Goal: Task Accomplishment & Management: Manage account settings

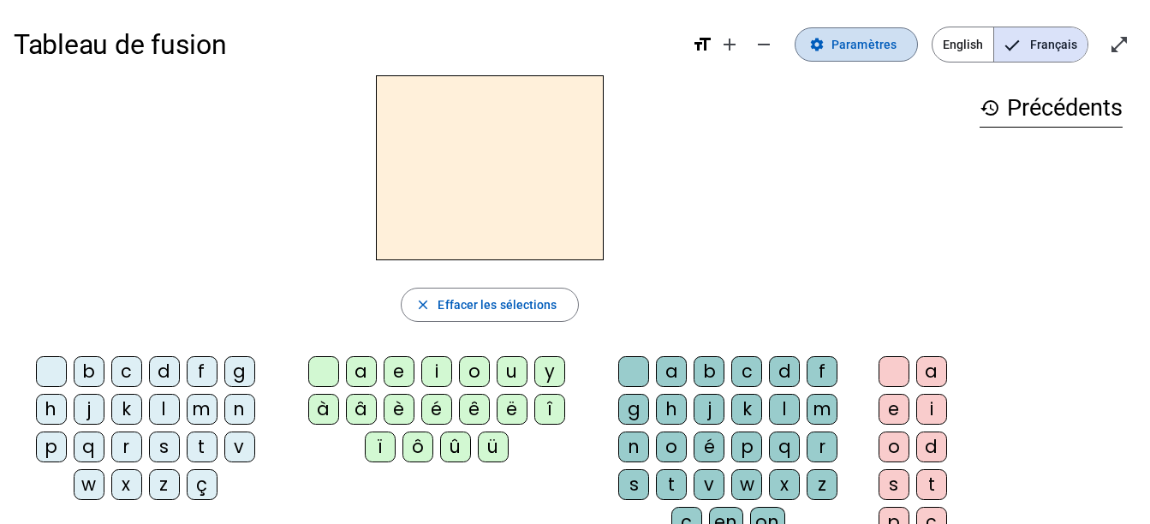
click at [881, 41] on span "Paramètres" at bounding box center [863, 44] width 65 height 21
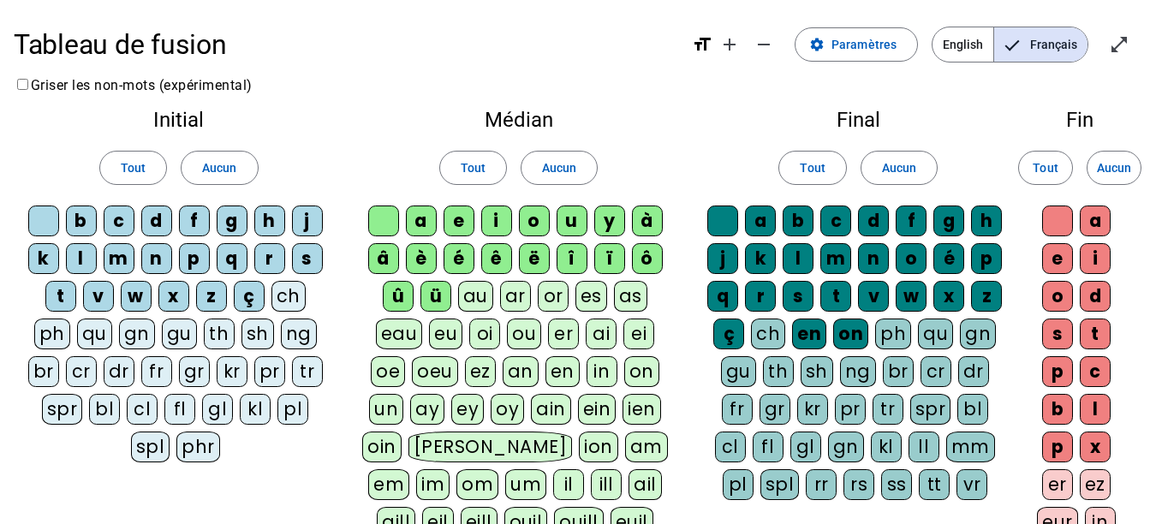
click at [444, 283] on div "ü" at bounding box center [435, 296] width 31 height 31
click at [407, 290] on div "û" at bounding box center [398, 296] width 31 height 31
click at [648, 262] on div "ô" at bounding box center [647, 258] width 31 height 31
click at [611, 253] on div "ï" at bounding box center [609, 258] width 31 height 31
click at [562, 255] on div "î" at bounding box center [571, 258] width 31 height 31
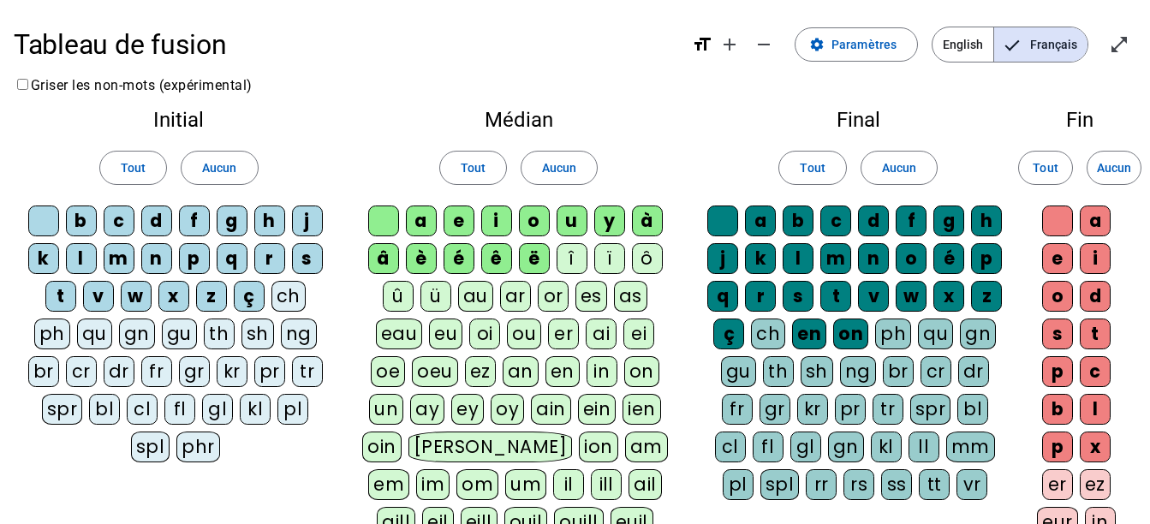
click at [530, 259] on div "ë" at bounding box center [534, 258] width 31 height 31
click at [499, 259] on div "ê" at bounding box center [496, 258] width 31 height 31
click at [464, 255] on div "é" at bounding box center [458, 258] width 31 height 31
click at [418, 259] on div "è" at bounding box center [421, 258] width 31 height 31
click at [385, 259] on div "â" at bounding box center [383, 258] width 31 height 31
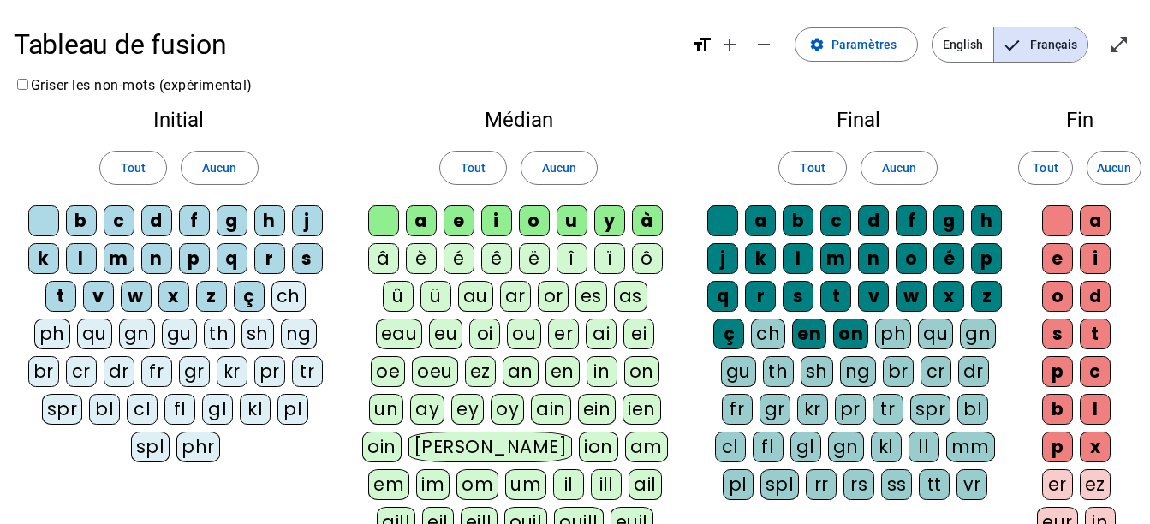
click at [646, 216] on div "à" at bounding box center [647, 220] width 31 height 31
click at [839, 329] on div "on" at bounding box center [850, 333] width 35 height 31
click at [818, 330] on div "en" at bounding box center [809, 333] width 34 height 31
click at [727, 330] on div "ç" at bounding box center [728, 333] width 31 height 31
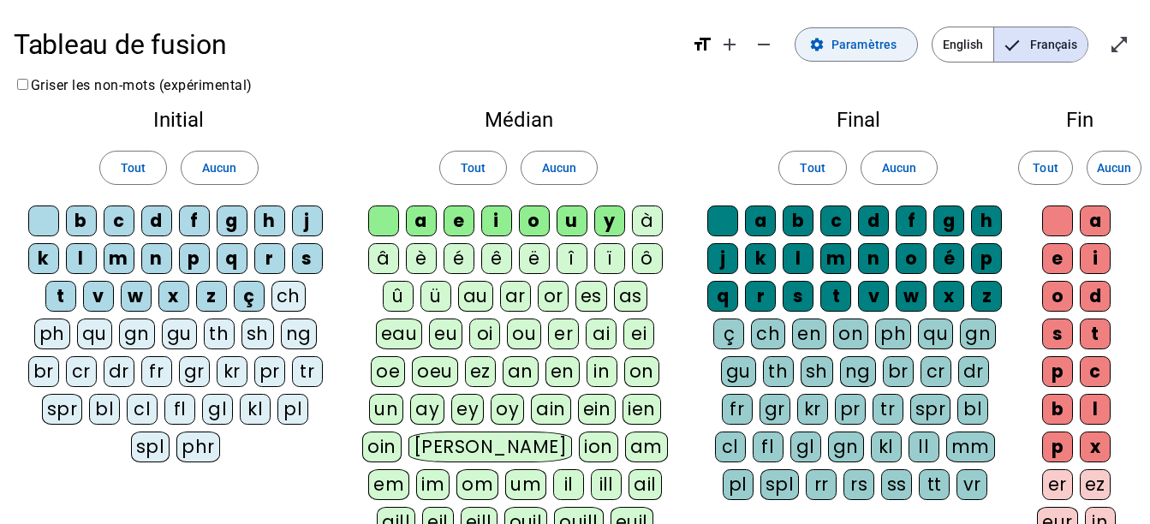
click at [865, 45] on span "Paramètres" at bounding box center [863, 44] width 65 height 21
click at [1044, 44] on span "Français" at bounding box center [1040, 44] width 93 height 34
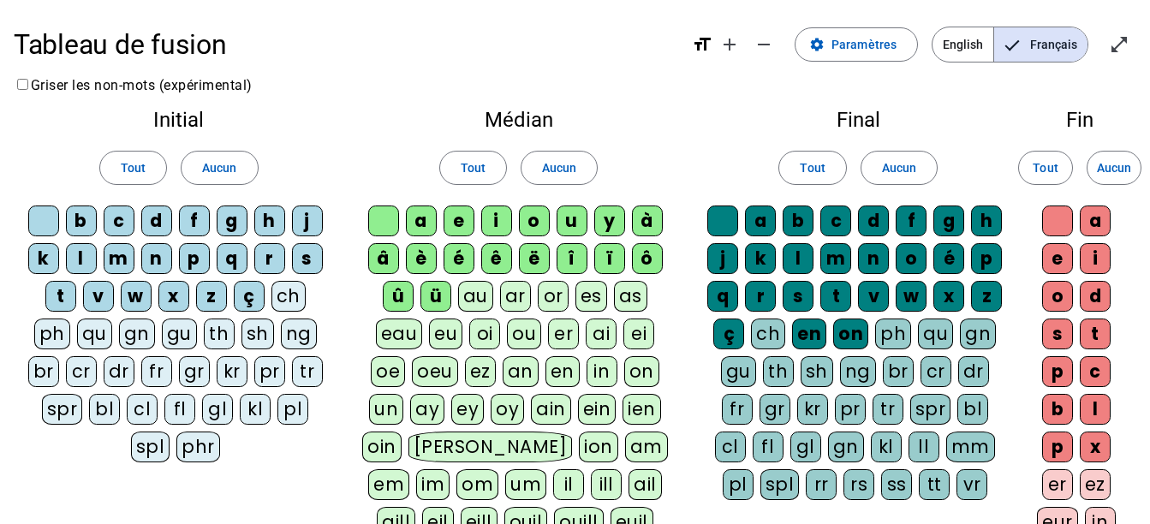
click at [855, 329] on div "on" at bounding box center [850, 333] width 35 height 31
click at [816, 329] on div "en" at bounding box center [809, 333] width 34 height 31
click at [437, 293] on div "ü" at bounding box center [435, 296] width 31 height 31
click at [407, 293] on div "û" at bounding box center [398, 296] width 31 height 31
click at [389, 257] on div "â" at bounding box center [383, 258] width 31 height 31
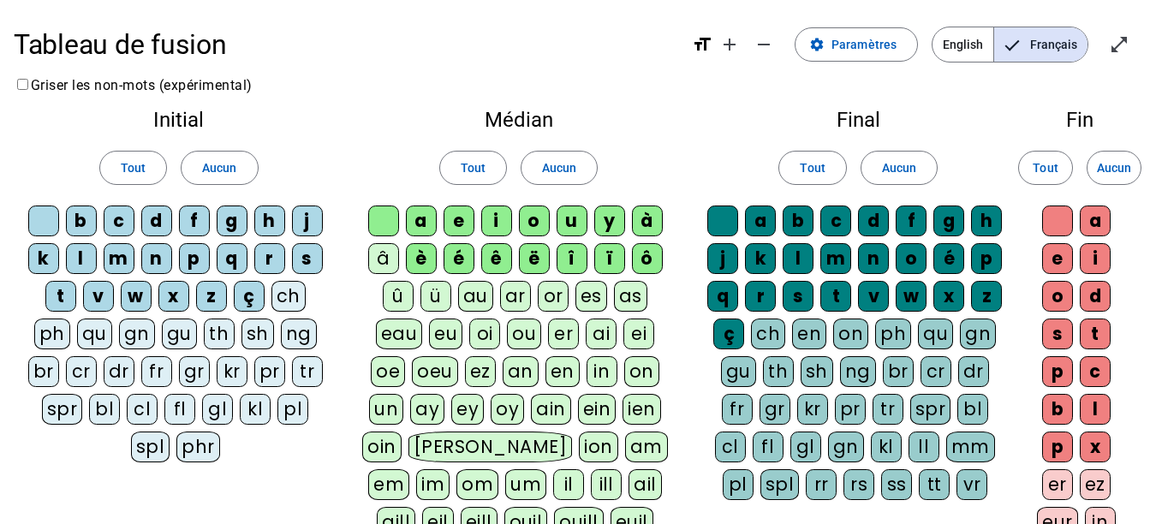
click at [413, 256] on div "è" at bounding box center [421, 258] width 31 height 31
click at [439, 256] on letter-bubble "è" at bounding box center [425, 262] width 38 height 38
click at [424, 256] on div "è" at bounding box center [421, 258] width 31 height 31
click at [467, 264] on div "é" at bounding box center [458, 258] width 31 height 31
click at [501, 263] on div "ê" at bounding box center [496, 258] width 31 height 31
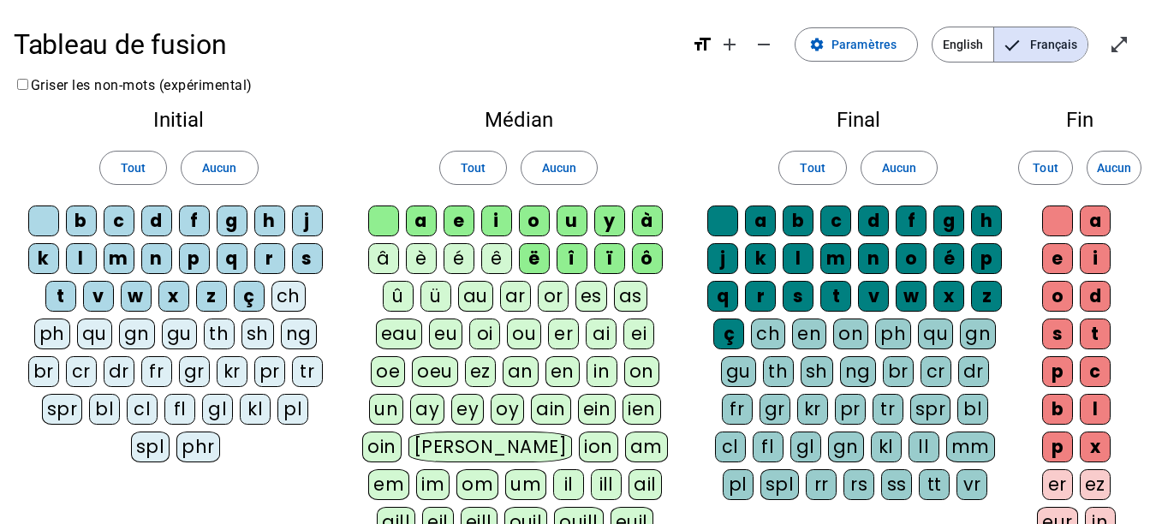
click at [531, 262] on div "ë" at bounding box center [534, 258] width 31 height 31
click at [579, 262] on div "î" at bounding box center [571, 258] width 31 height 31
click at [610, 264] on div "ï" at bounding box center [609, 258] width 31 height 31
click at [648, 261] on div "ô" at bounding box center [647, 258] width 31 height 31
click at [644, 223] on div "à" at bounding box center [647, 220] width 31 height 31
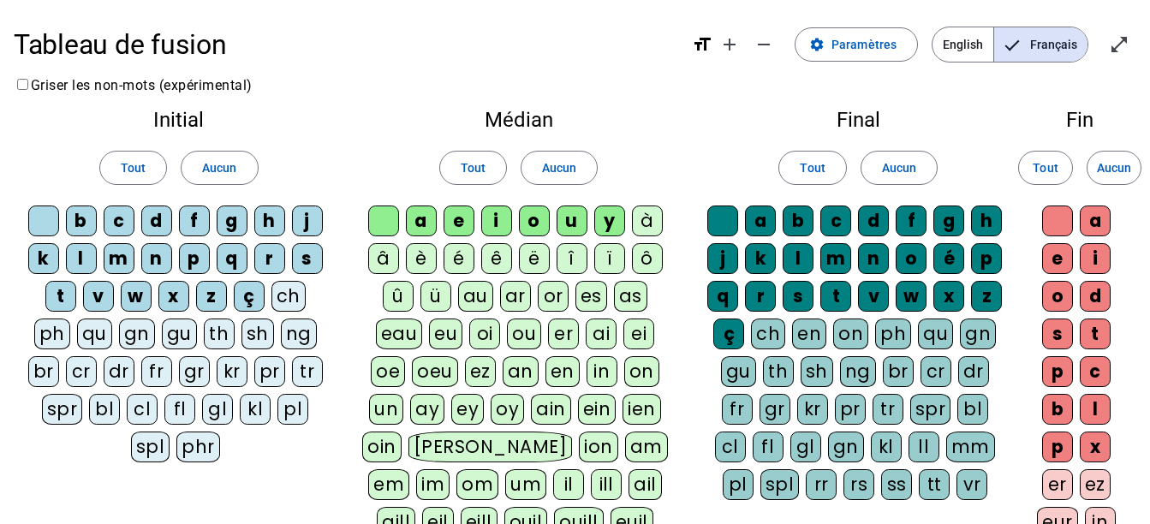
click at [653, 120] on h2 "Médian" at bounding box center [518, 120] width 323 height 21
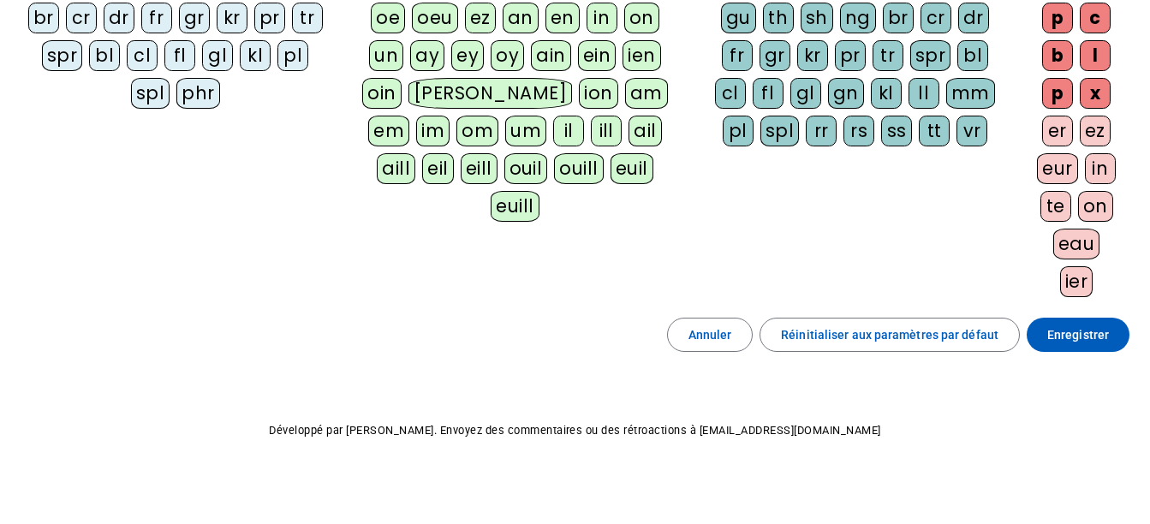
scroll to position [361, 0]
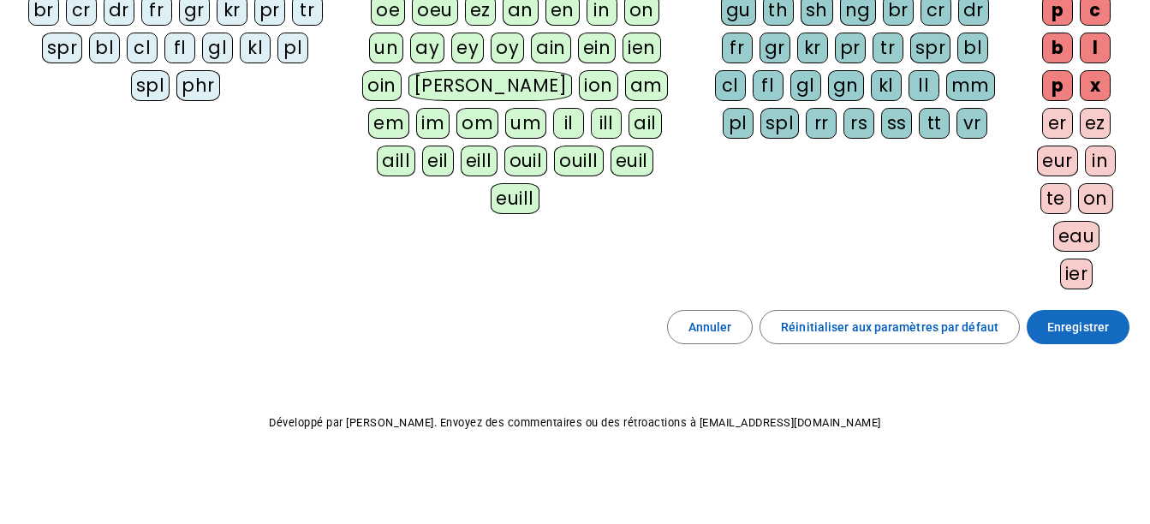
click at [1068, 323] on span "Enregistrer" at bounding box center [1078, 327] width 62 height 21
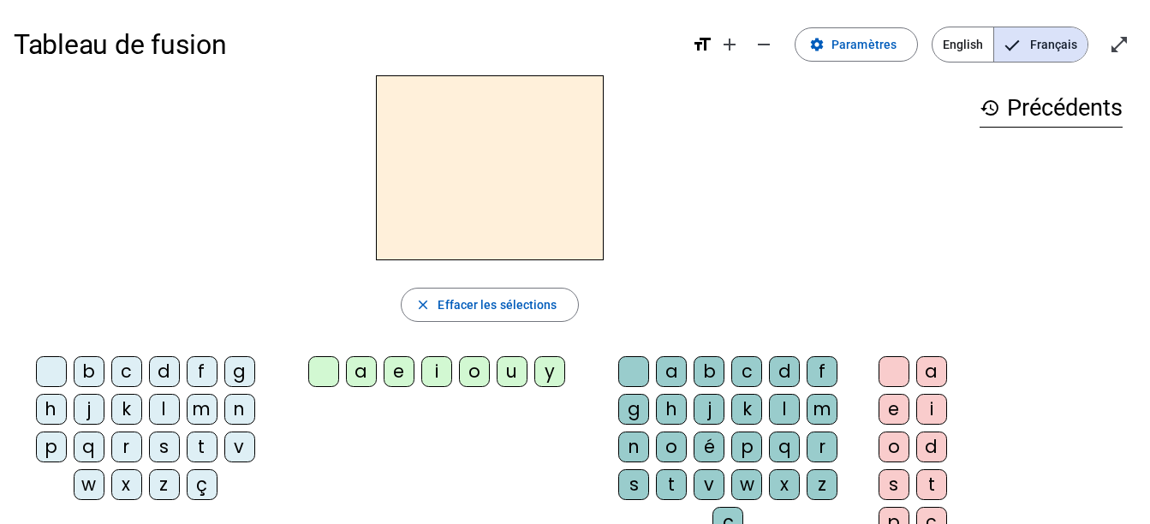
click at [164, 410] on div "l" at bounding box center [164, 409] width 31 height 31
click at [355, 375] on div "a" at bounding box center [361, 371] width 31 height 31
click at [201, 403] on div "m" at bounding box center [202, 409] width 31 height 31
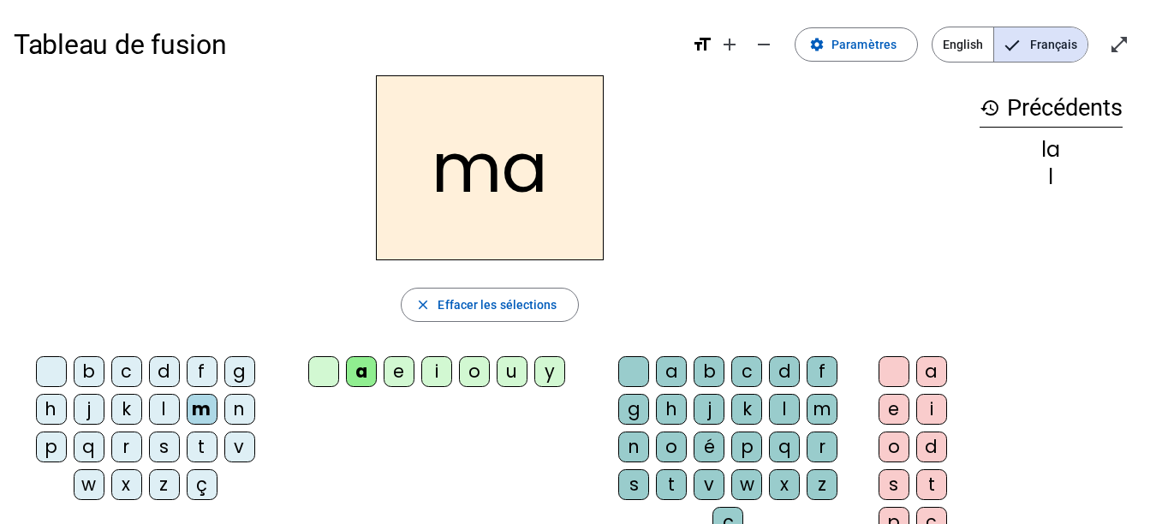
click at [204, 445] on div "t" at bounding box center [202, 446] width 31 height 31
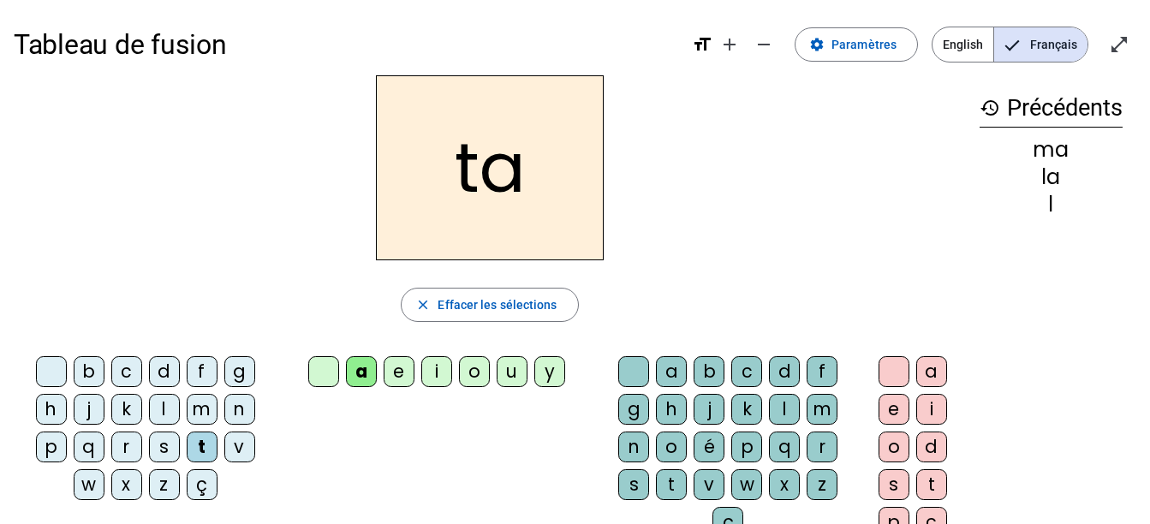
click at [168, 448] on div "s" at bounding box center [164, 446] width 31 height 31
click at [242, 443] on div "v" at bounding box center [239, 446] width 31 height 31
